Goal: Transaction & Acquisition: Purchase product/service

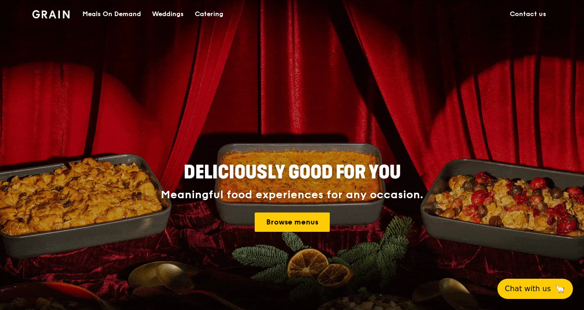
click at [211, 17] on div "Catering" at bounding box center [209, 14] width 29 height 28
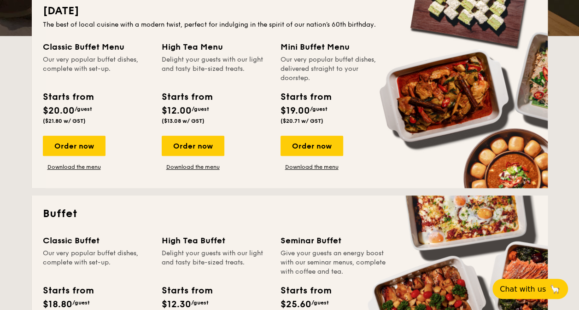
scroll to position [276, 0]
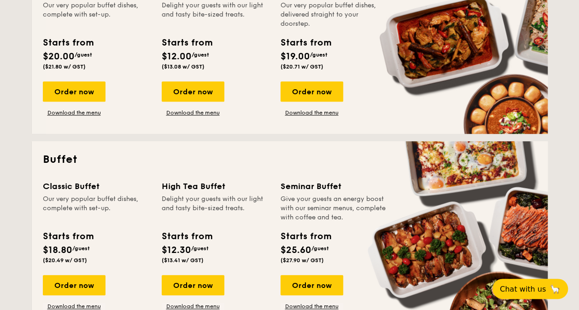
drag, startPoint x: 42, startPoint y: 201, endPoint x: 115, endPoint y: 205, distance: 72.4
click at [115, 205] on div "Our very popular buffet dishes, complete with set-up." at bounding box center [97, 209] width 108 height 28
drag, startPoint x: 286, startPoint y: 197, endPoint x: 381, endPoint y: 220, distance: 97.6
click at [381, 220] on div "Give your guests an energy boost with our seminar menus, complete with coffee a…" at bounding box center [334, 209] width 108 height 28
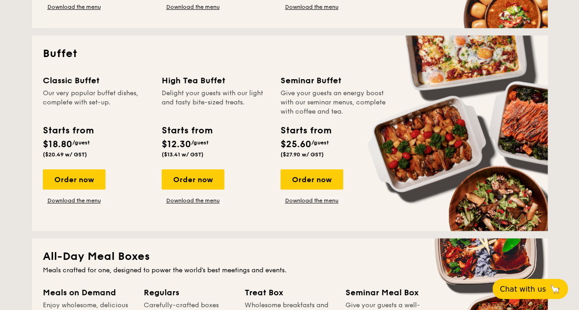
scroll to position [368, 0]
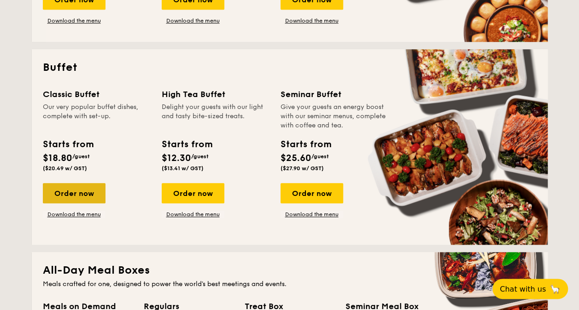
click at [84, 190] on div "Order now" at bounding box center [74, 193] width 63 height 20
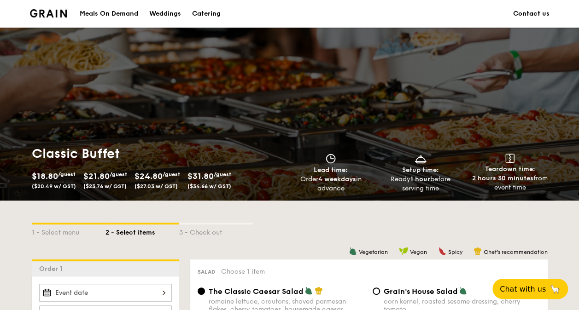
drag, startPoint x: 39, startPoint y: 155, endPoint x: 273, endPoint y: 192, distance: 237.4
click at [273, 192] on div "Classic Buffet $18.80 /guest ($20.49 w/ GST) $21.80 /guest ($23.76 w/ GST) $24.…" at bounding box center [159, 170] width 254 height 48
click at [110, 179] on span "$21.80" at bounding box center [96, 176] width 26 height 10
drag, startPoint x: 58, startPoint y: 177, endPoint x: 45, endPoint y: 177, distance: 12.4
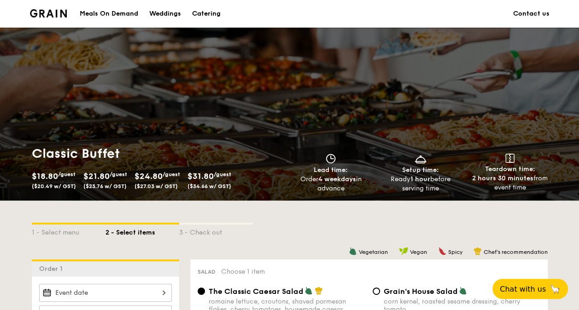
click at [57, 177] on span "$18.80" at bounding box center [45, 176] width 26 height 10
drag, startPoint x: 31, startPoint y: 174, endPoint x: 249, endPoint y: 186, distance: 218.1
click at [249, 186] on div "$18.80 /guest ($20.49 w/ GST) $21.80 /guest ($23.76 w/ GST) $24.80 /guest ($27.…" at bounding box center [155, 181] width 247 height 24
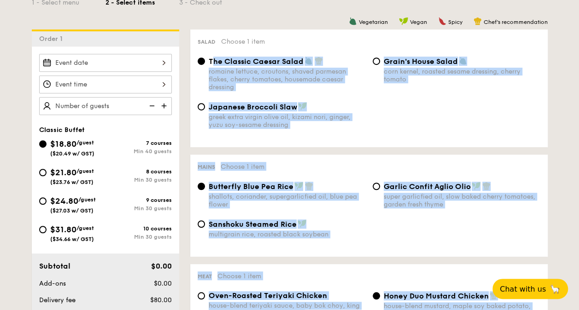
drag, startPoint x: 211, startPoint y: 60, endPoint x: 550, endPoint y: 184, distance: 360.8
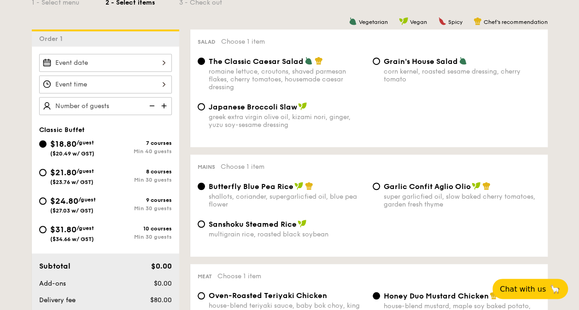
drag, startPoint x: 550, startPoint y: 184, endPoint x: 567, endPoint y: 75, distance: 110.5
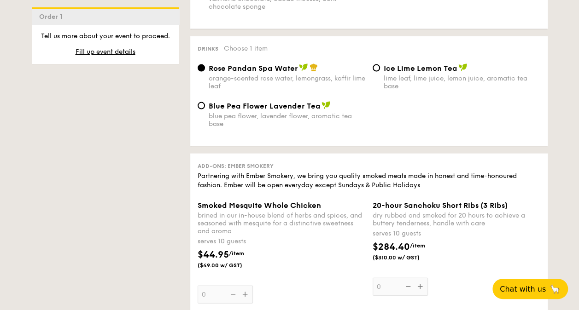
scroll to position [967, 0]
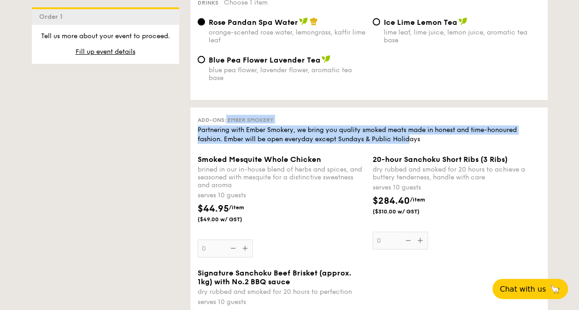
drag, startPoint x: 203, startPoint y: 121, endPoint x: 421, endPoint y: 143, distance: 219.4
click at [421, 143] on div "Add-ons: Ember Smokery Partnering with Ember Smokery, we bring you quality smok…" at bounding box center [368, 245] width 357 height 275
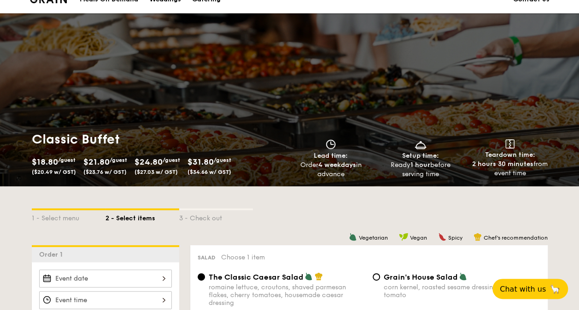
scroll to position [0, 0]
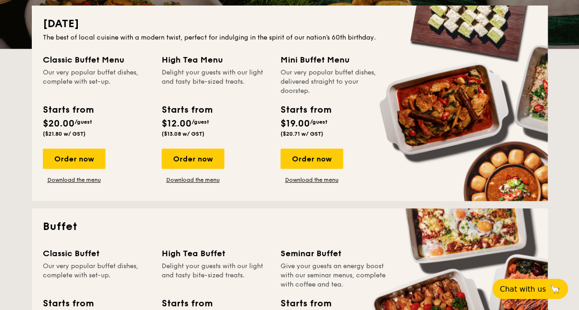
scroll to position [362, 0]
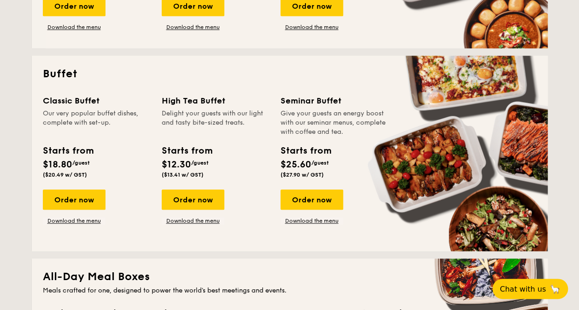
drag, startPoint x: 285, startPoint y: 115, endPoint x: 358, endPoint y: 135, distance: 75.4
click at [358, 135] on div "Give your guests an energy boost with our seminar menus, complete with coffee a…" at bounding box center [334, 123] width 108 height 28
drag, startPoint x: 358, startPoint y: 135, endPoint x: 330, endPoint y: 130, distance: 28.1
click at [331, 131] on div "Give your guests an energy boost with our seminar menus, complete with coffee a…" at bounding box center [334, 123] width 108 height 28
click at [346, 128] on div "Give your guests an energy boost with our seminar menus, complete with coffee a…" at bounding box center [334, 123] width 108 height 28
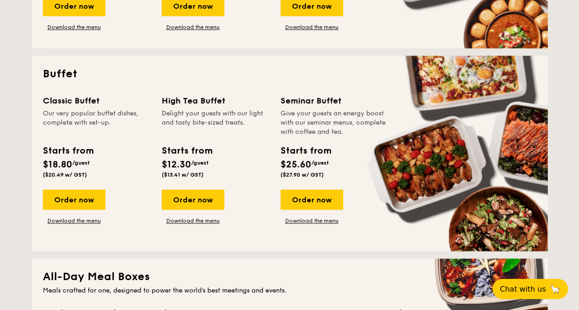
drag, startPoint x: 348, startPoint y: 130, endPoint x: 33, endPoint y: 106, distance: 315.4
click at [33, 106] on div "Buffet Classic Buffet Our very popular buffet dishes, complete with set-up. Sta…" at bounding box center [290, 154] width 516 height 196
drag, startPoint x: 33, startPoint y: 106, endPoint x: 24, endPoint y: 157, distance: 51.5
drag, startPoint x: 285, startPoint y: 146, endPoint x: 331, endPoint y: 173, distance: 53.2
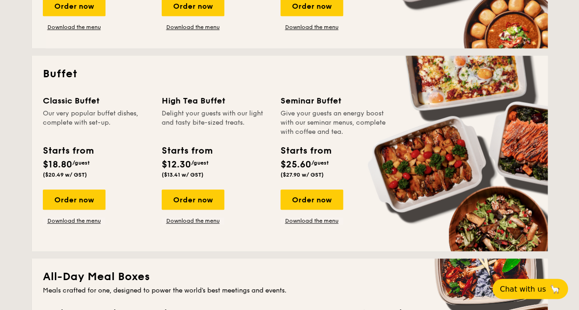
click at [331, 173] on div "Starts from $25.60 /guest ($27.90 w/ GST)" at bounding box center [306, 161] width 58 height 34
drag, startPoint x: 331, startPoint y: 173, endPoint x: 366, endPoint y: 227, distance: 64.6
click at [366, 227] on div "Classic Buffet Our very popular buffet dishes, complete with set-up. Starts fro…" at bounding box center [290, 167] width 494 height 146
click at [317, 206] on div "Order now" at bounding box center [311, 200] width 63 height 20
